Goal: Browse casually

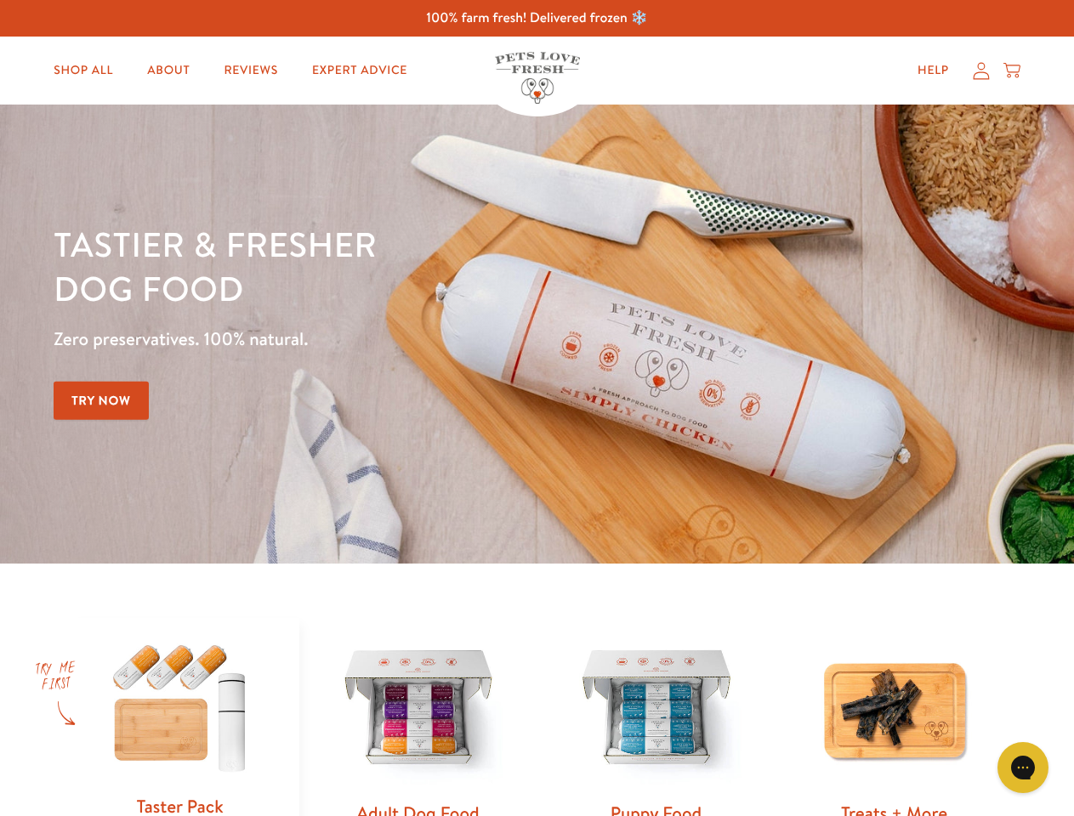
click at [537, 408] on div "Tastier & fresher dog food Zero preservatives. 100% natural. Try Now" at bounding box center [376, 334] width 645 height 224
click at [1023, 768] on icon "Gorgias live chat" at bounding box center [1022, 767] width 16 height 16
